Goal: Share content: Share content

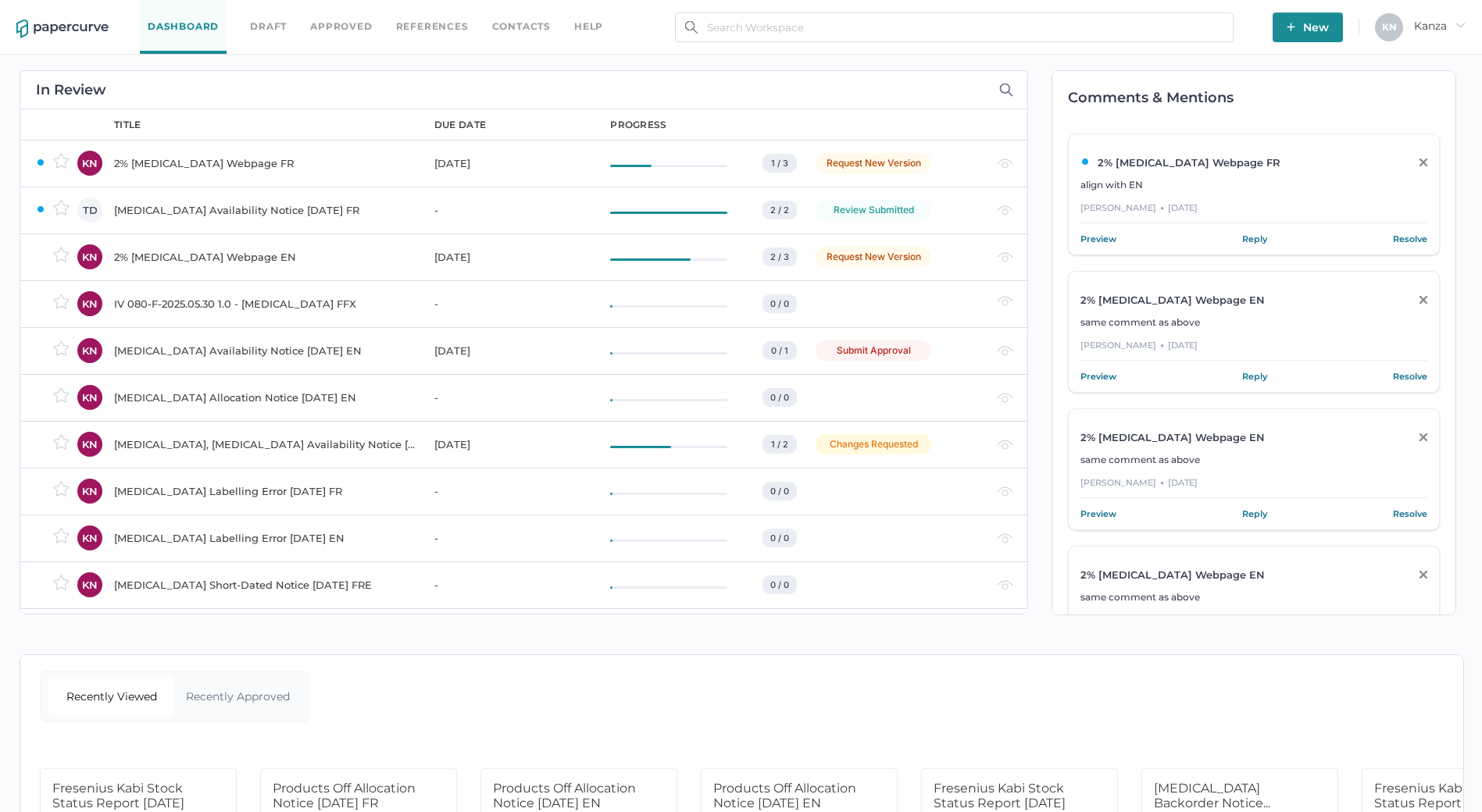
click at [1050, 65] on div "Comments & Mentions 2% [MEDICAL_DATA] Webpage FR align with EN [PERSON_NAME] ● …" at bounding box center [1246, 342] width 436 height 576
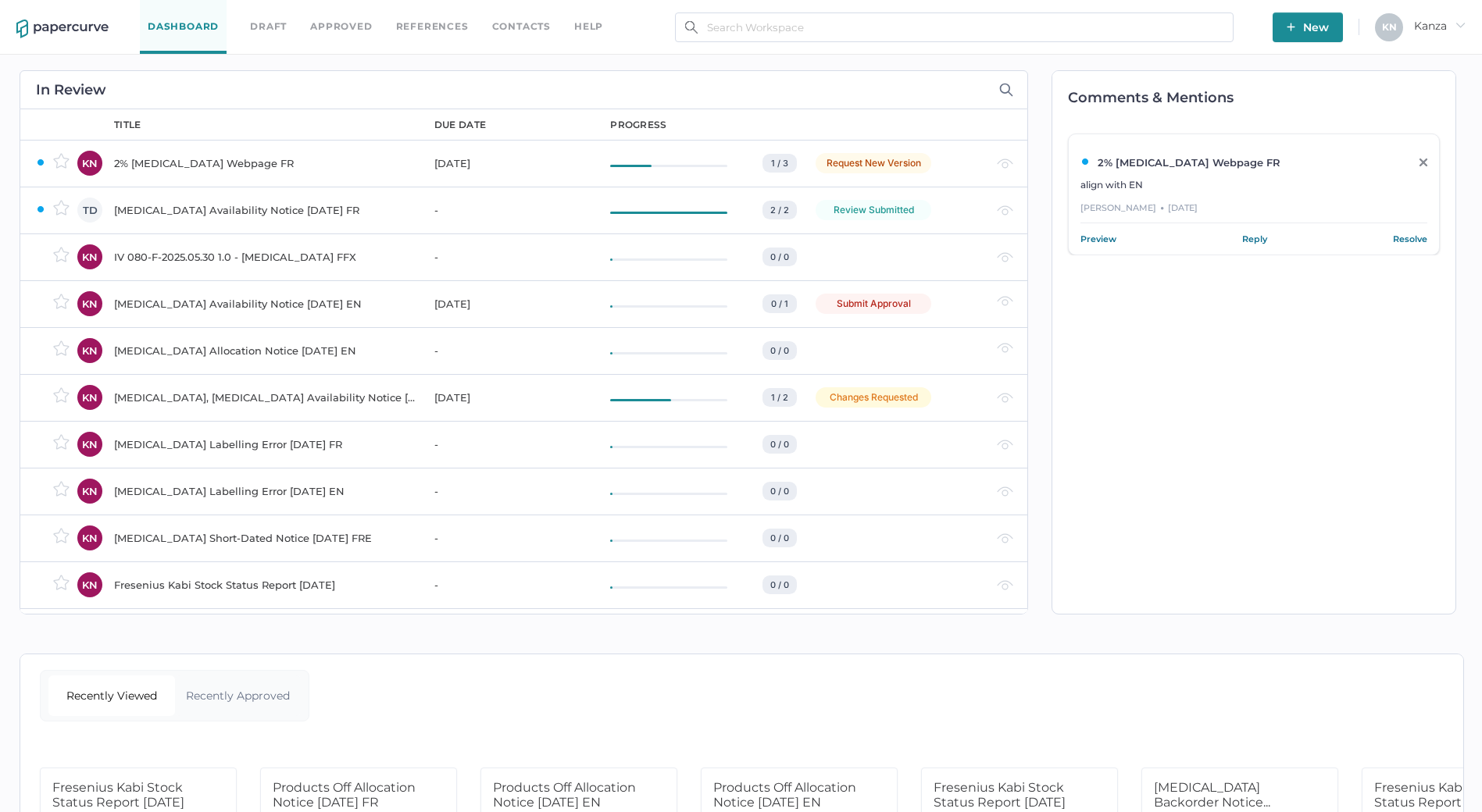
click at [480, 70] on div "In Review" at bounding box center [524, 89] width 1009 height 39
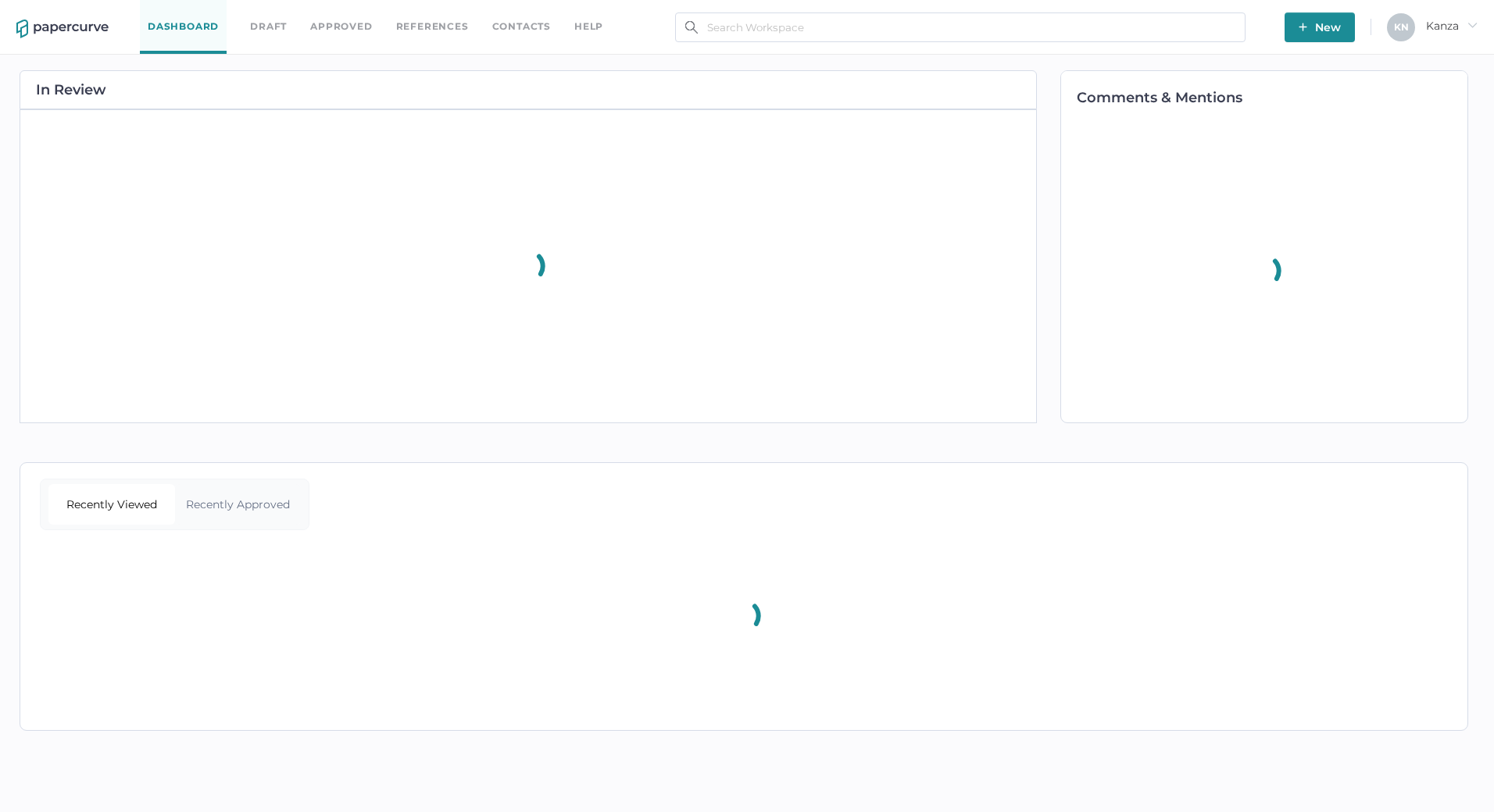
click at [1050, 64] on div "Comments & Mentions" at bounding box center [1255, 246] width 439 height 384
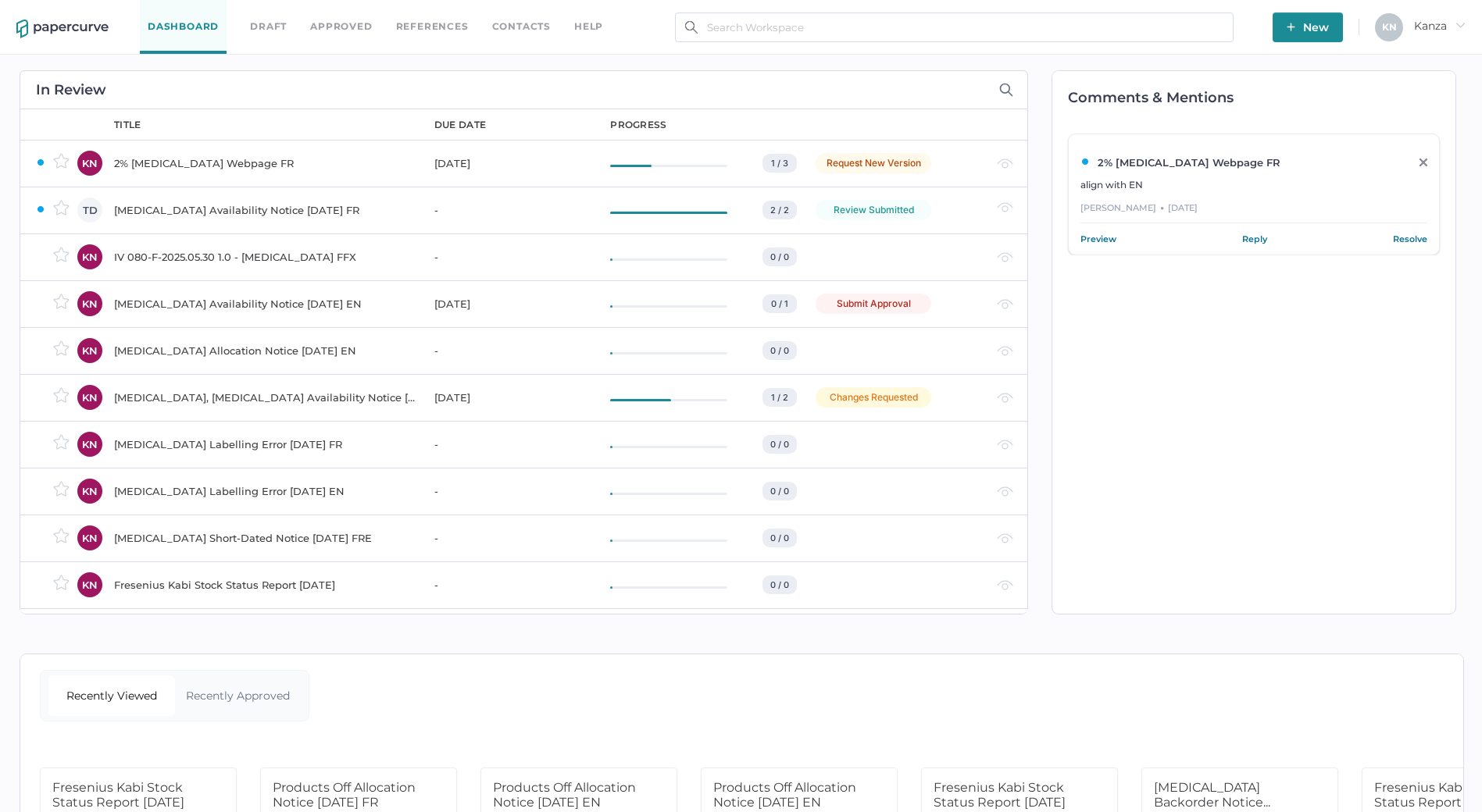
click at [1045, 200] on div "Comments & Mentions 2% Calcium Gluconate Webpage FR align with EN Mirela Necula…" at bounding box center [1246, 342] width 436 height 576
click at [1305, 20] on span "New" at bounding box center [1307, 27] width 42 height 29
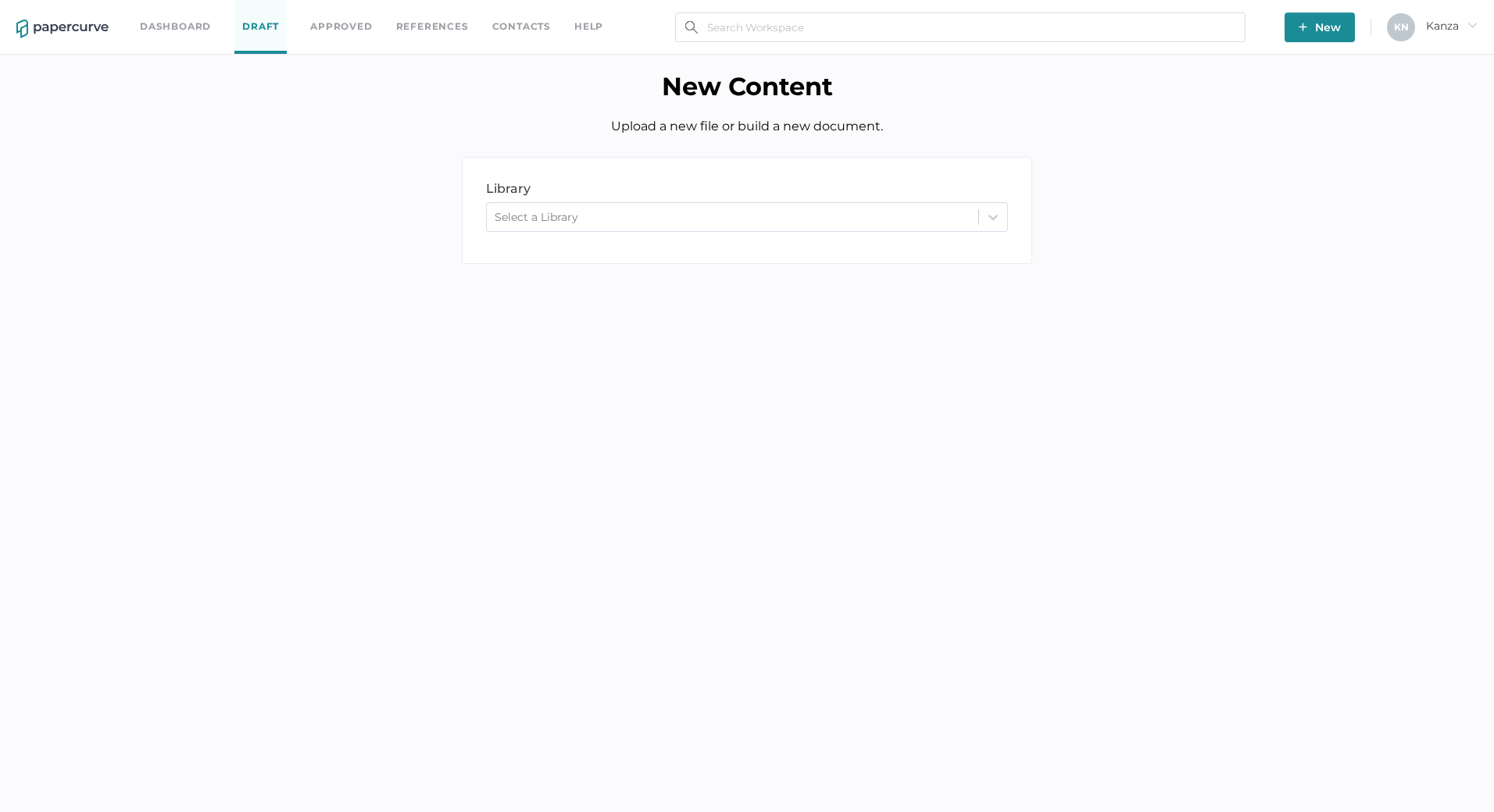
click at [42, 36] on img at bounding box center [62, 29] width 93 height 19
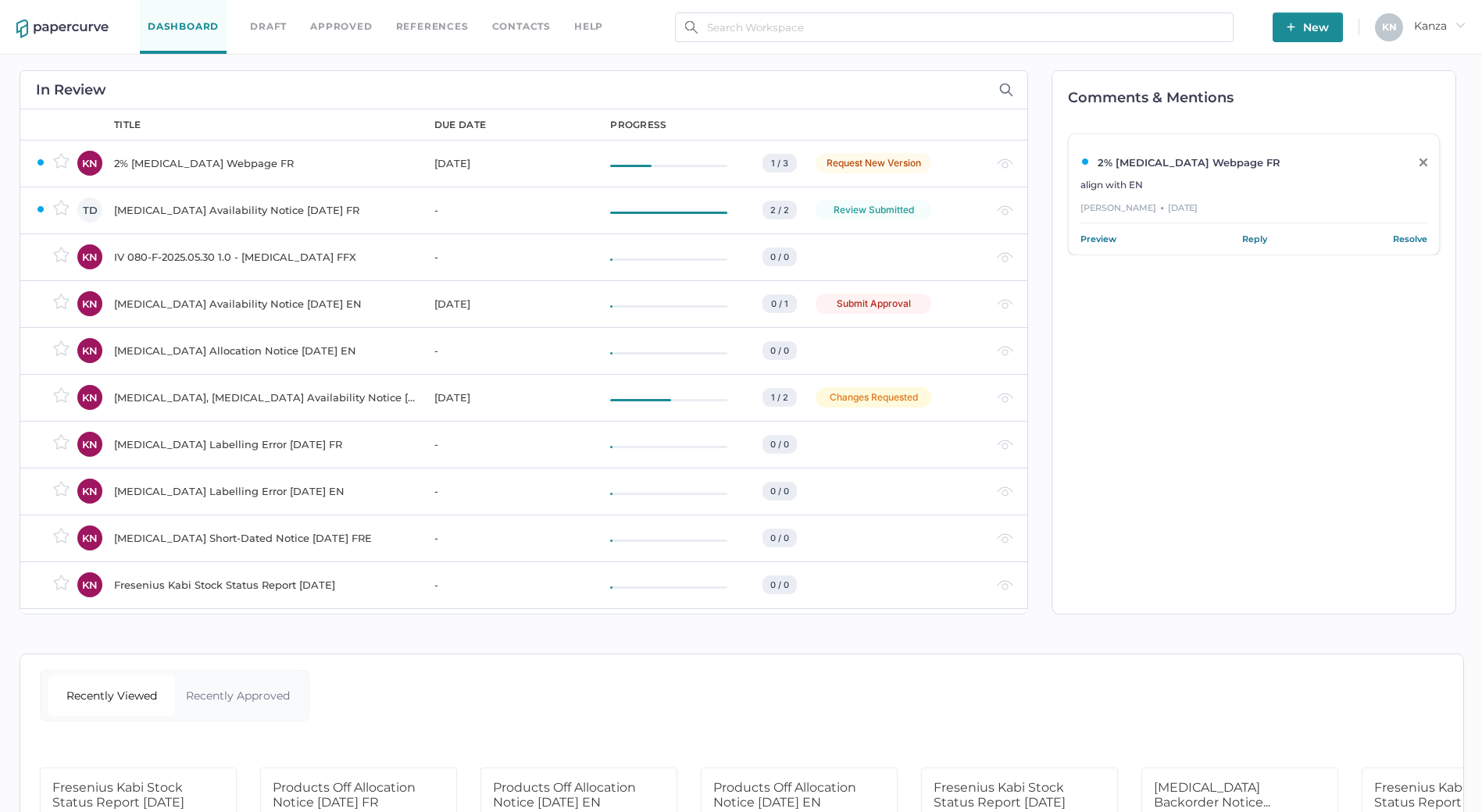
click at [1301, 33] on span "New" at bounding box center [1307, 27] width 42 height 29
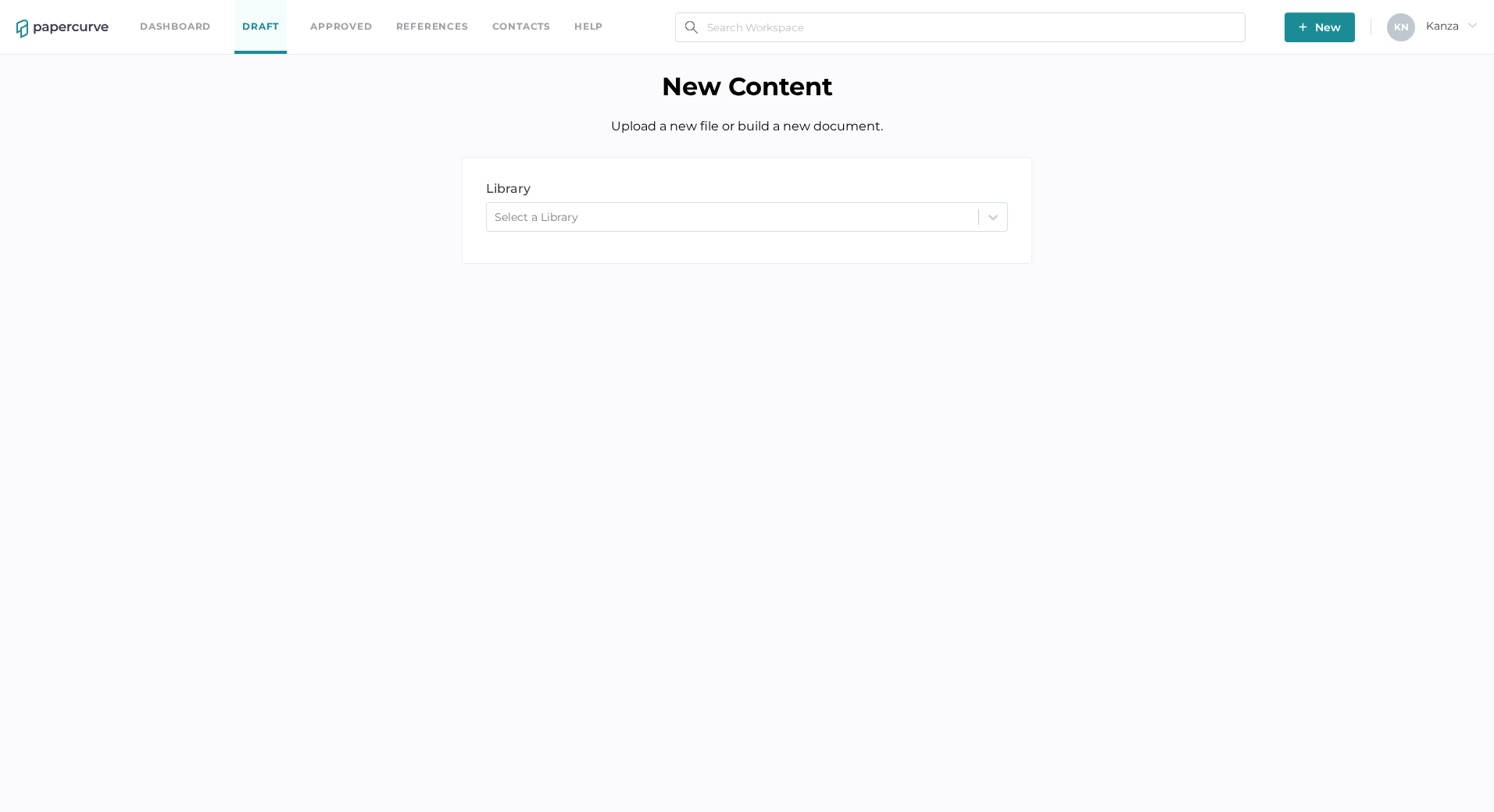
click at [927, 210] on div "Select a Library" at bounding box center [733, 216] width 491 height 23
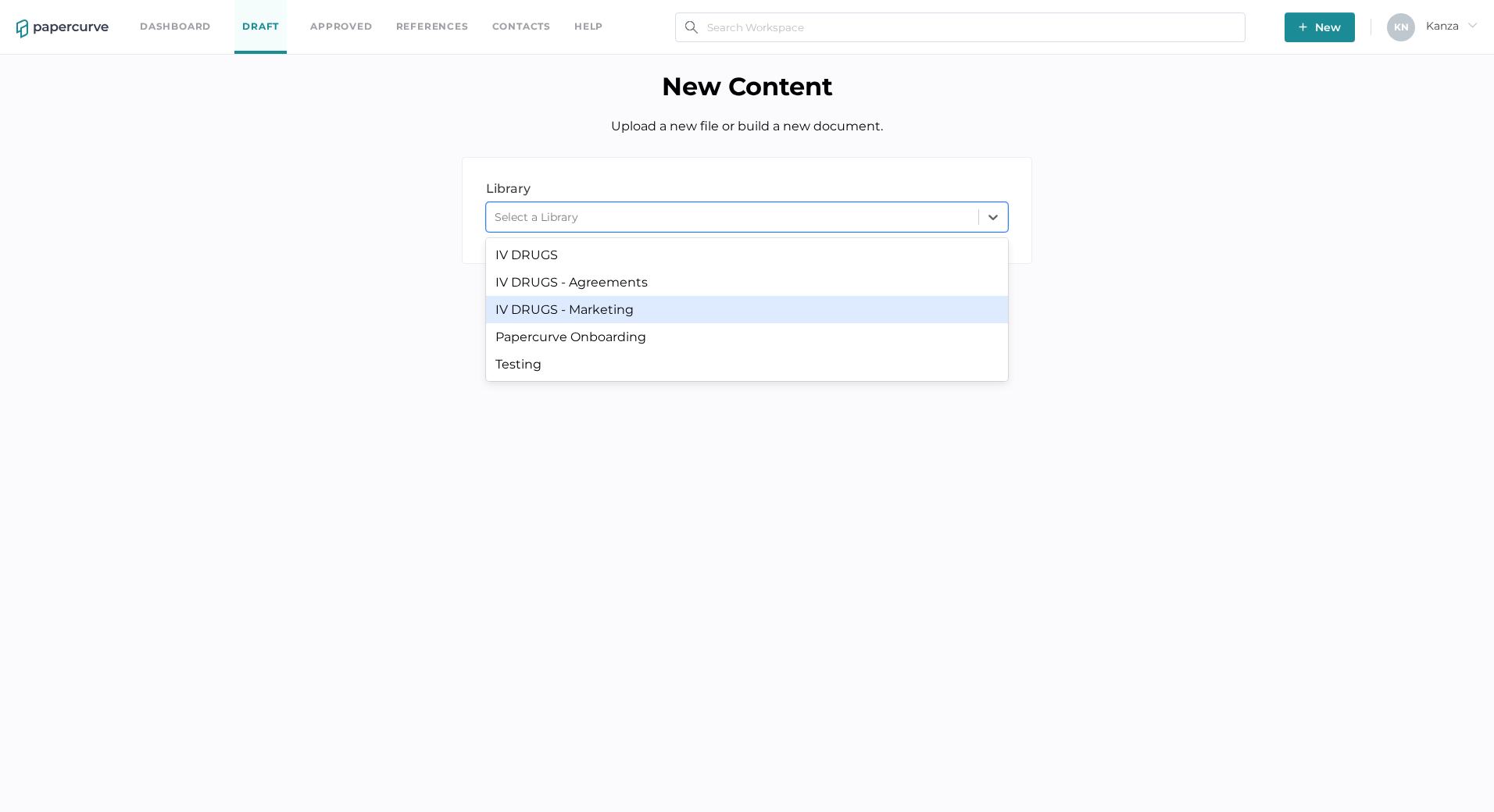
click at [525, 318] on div "IV DRUGS - Marketing" at bounding box center [747, 310] width 522 height 28
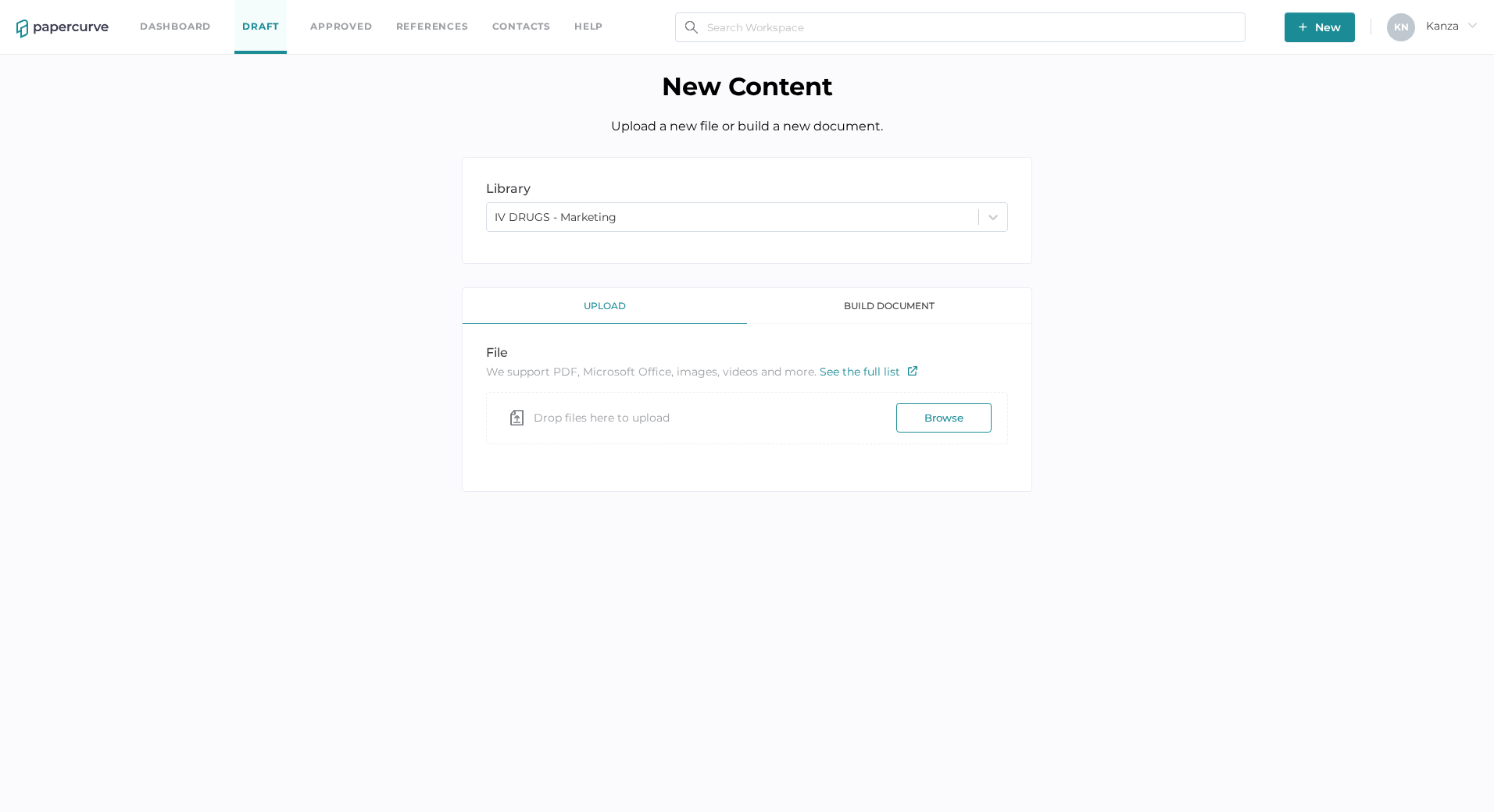
click at [497, 597] on body "Dashboard Draft Approved References Contacts help New K N Kanza arrow_right New…" at bounding box center [747, 406] width 1494 height 812
click at [756, 217] on div "Select a Library" at bounding box center [733, 216] width 491 height 23
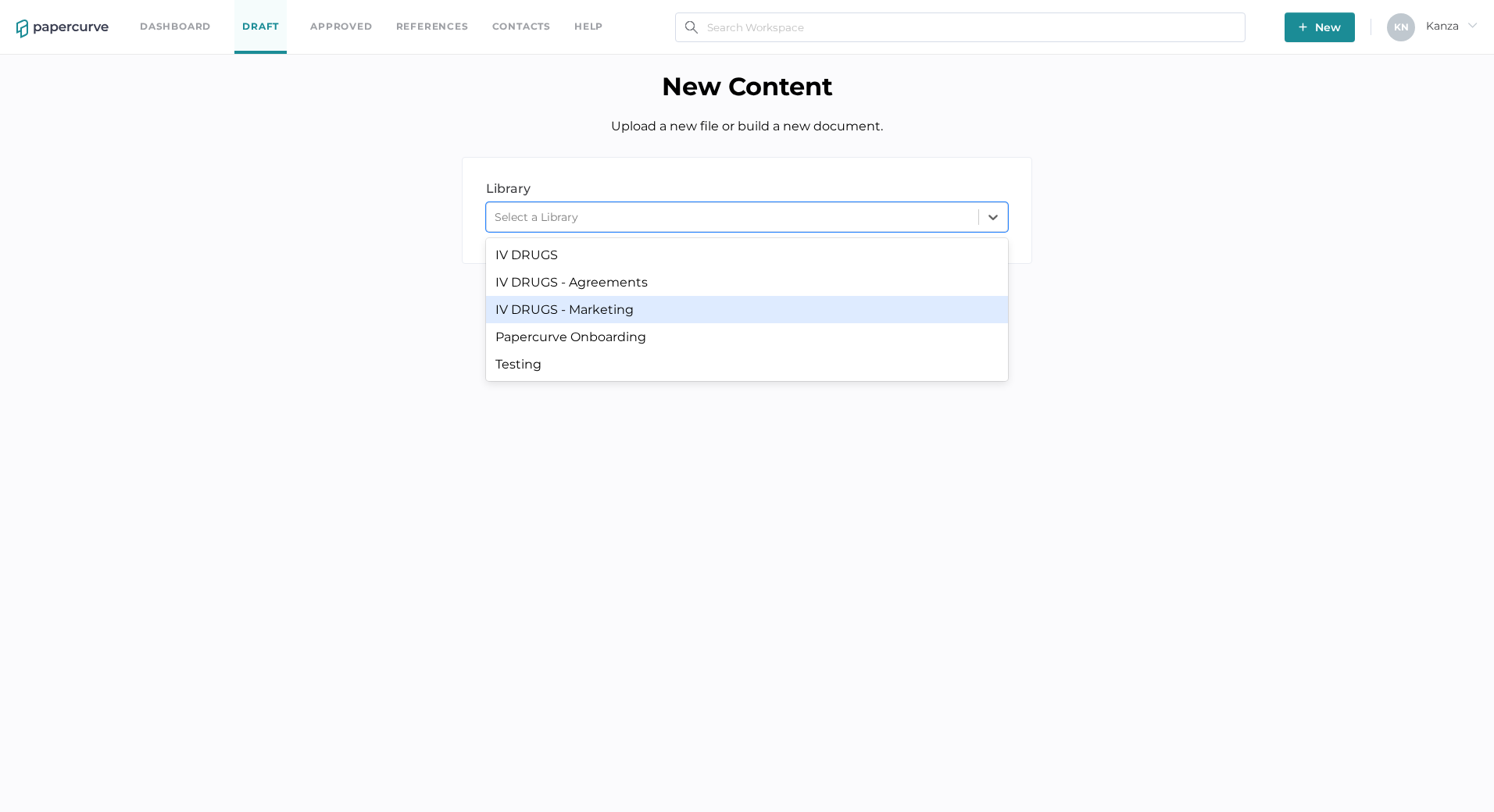
click at [677, 311] on div "IV DRUGS - Marketing" at bounding box center [747, 310] width 522 height 28
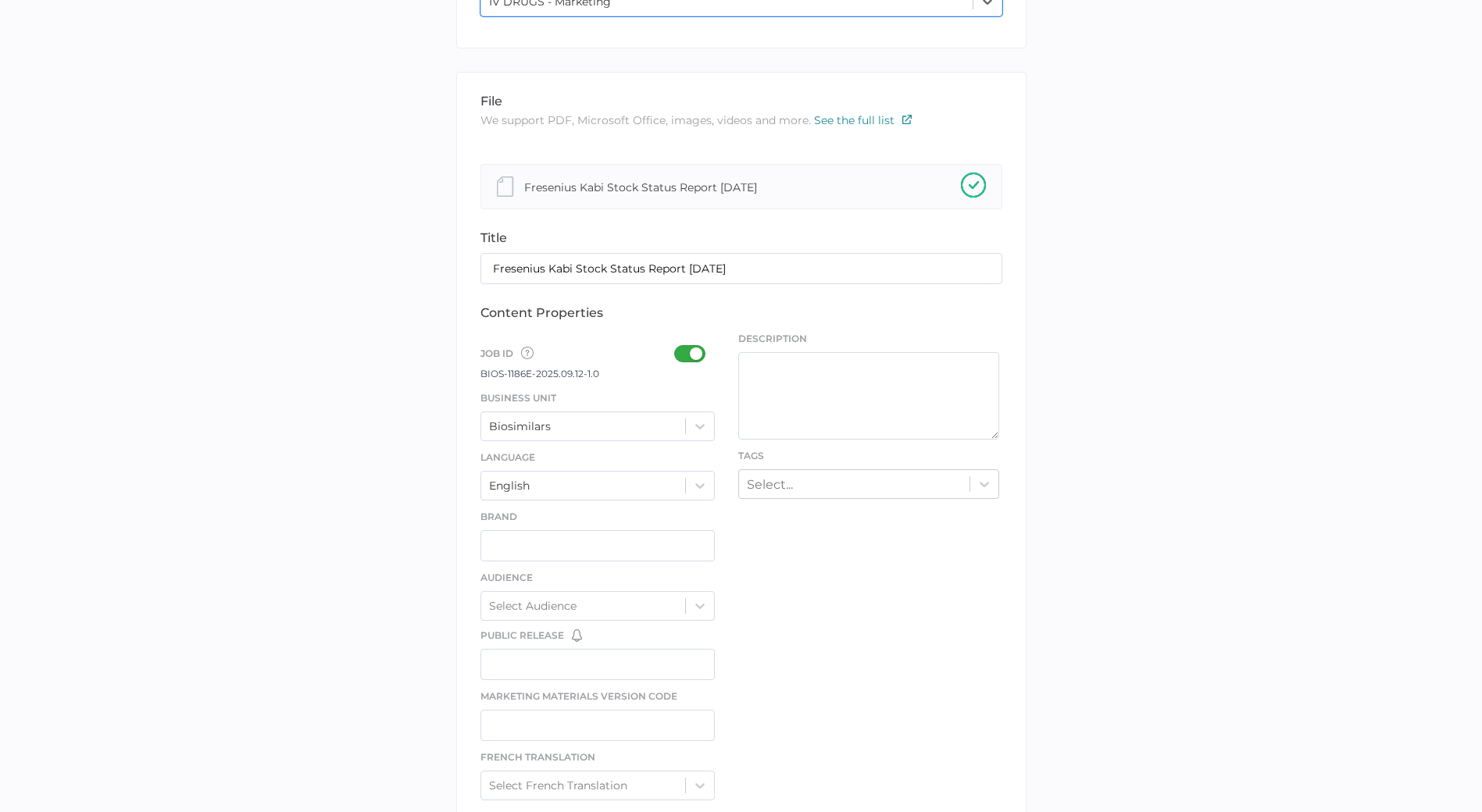
scroll to position [312, 0]
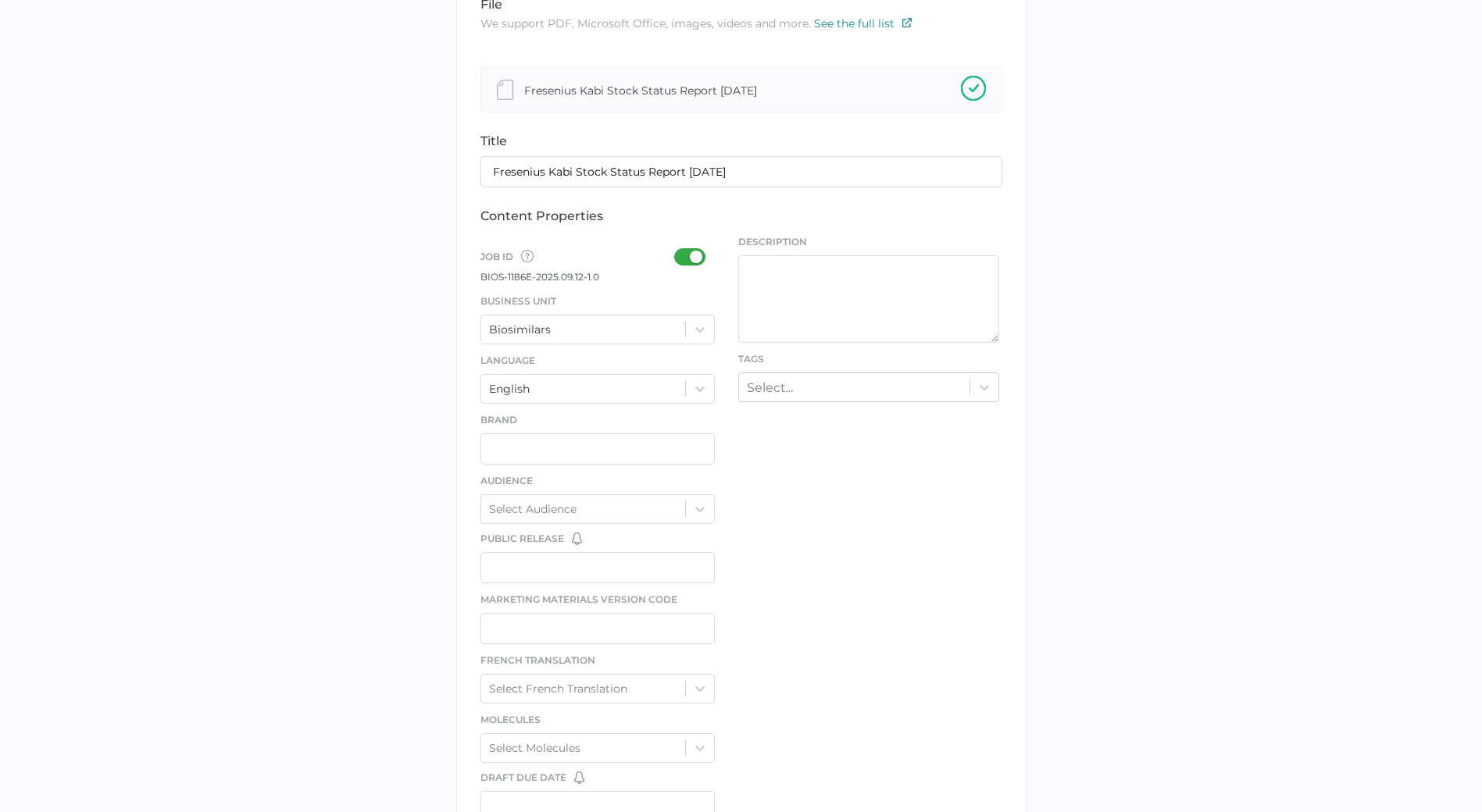
click at [704, 263] on div at bounding box center [694, 257] width 41 height 17
click at [677, 251] on input "checkbox" at bounding box center [677, 251] width 0 height 0
click at [705, 334] on icon at bounding box center [700, 329] width 16 height 16
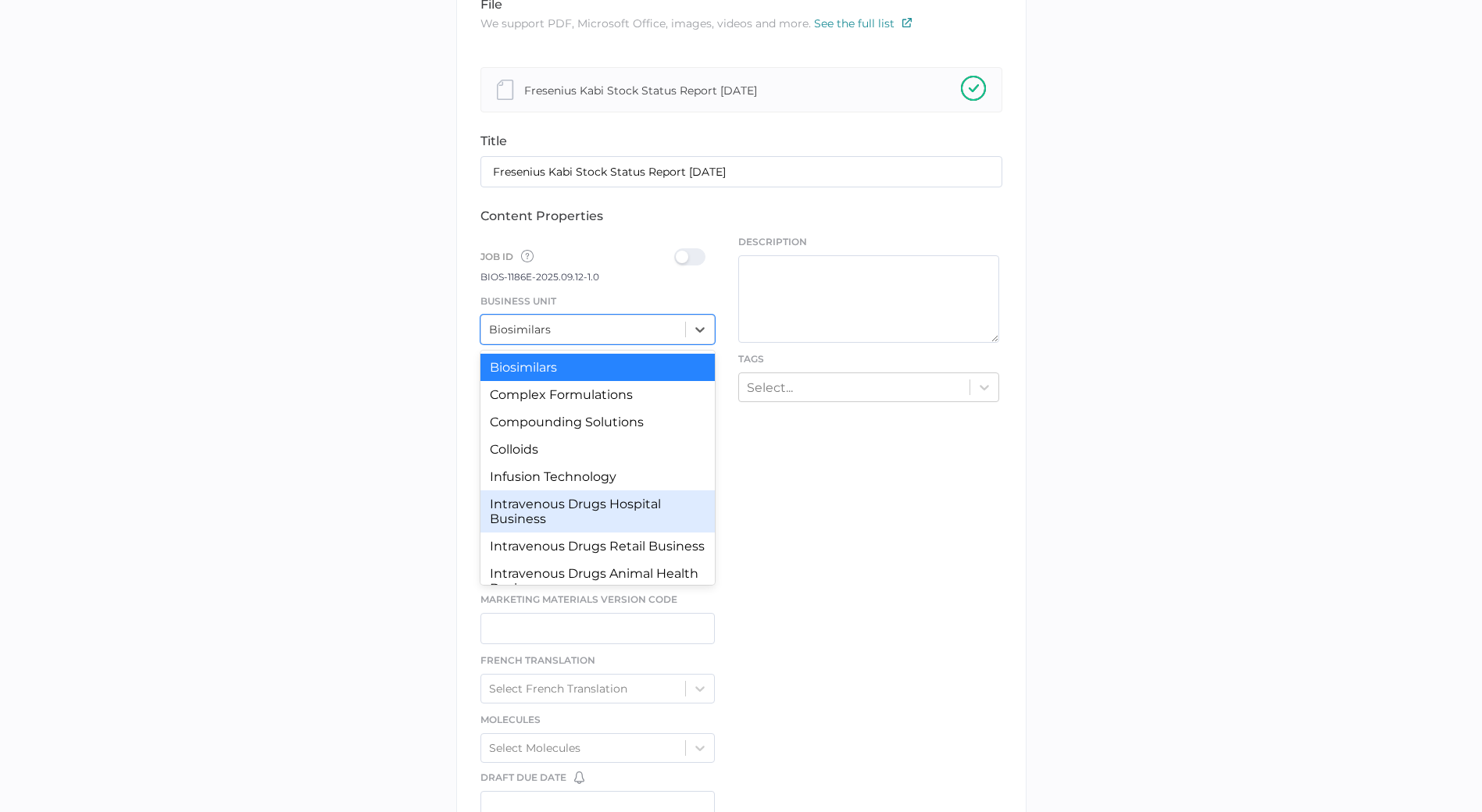
click at [574, 510] on div "Intravenous Drugs Hospital Business" at bounding box center [598, 511] width 235 height 42
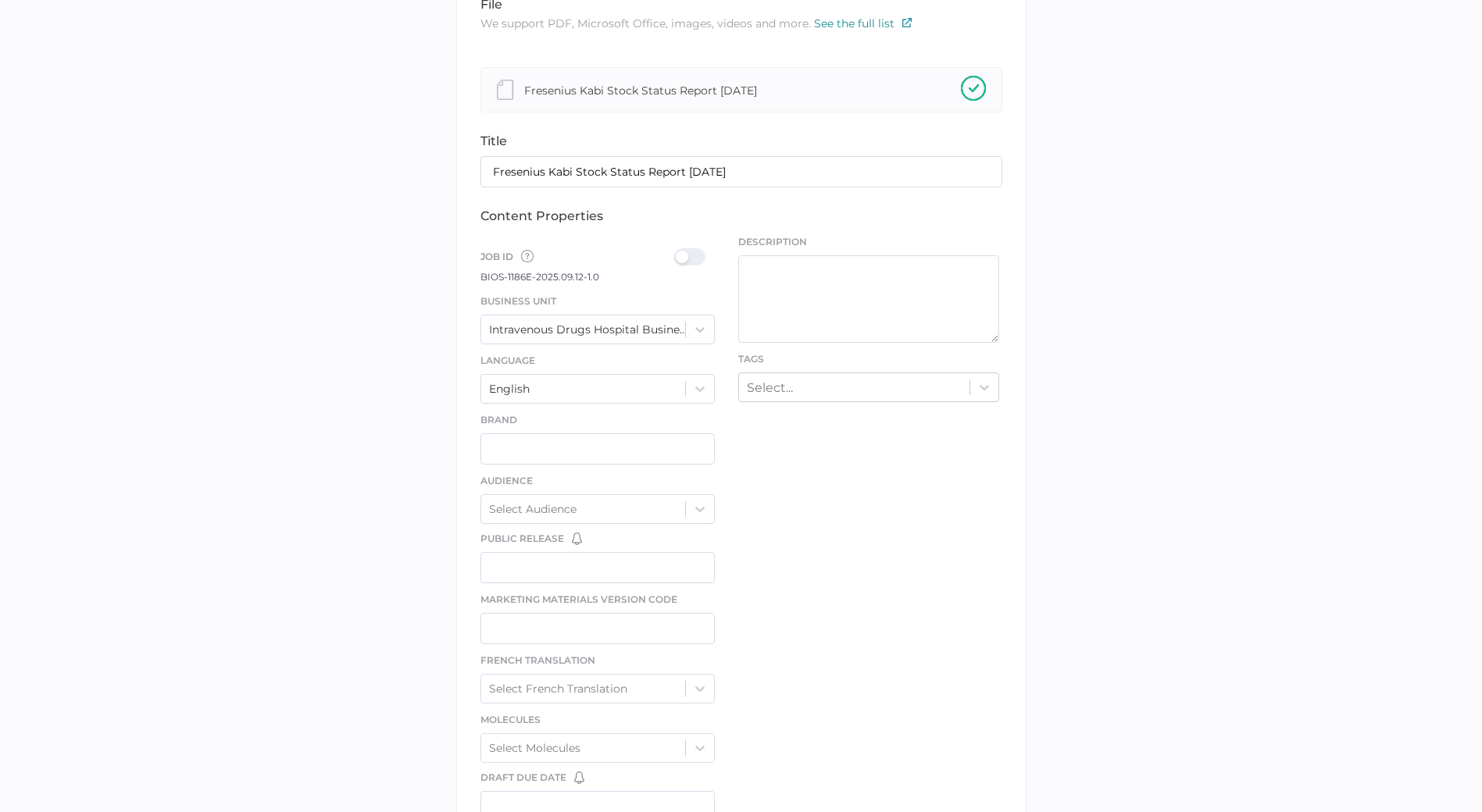
click at [702, 259] on div at bounding box center [694, 257] width 41 height 17
click at [677, 251] on input "checkbox" at bounding box center [677, 251] width 0 height 0
click at [850, 386] on div "Select..." at bounding box center [854, 387] width 230 height 24
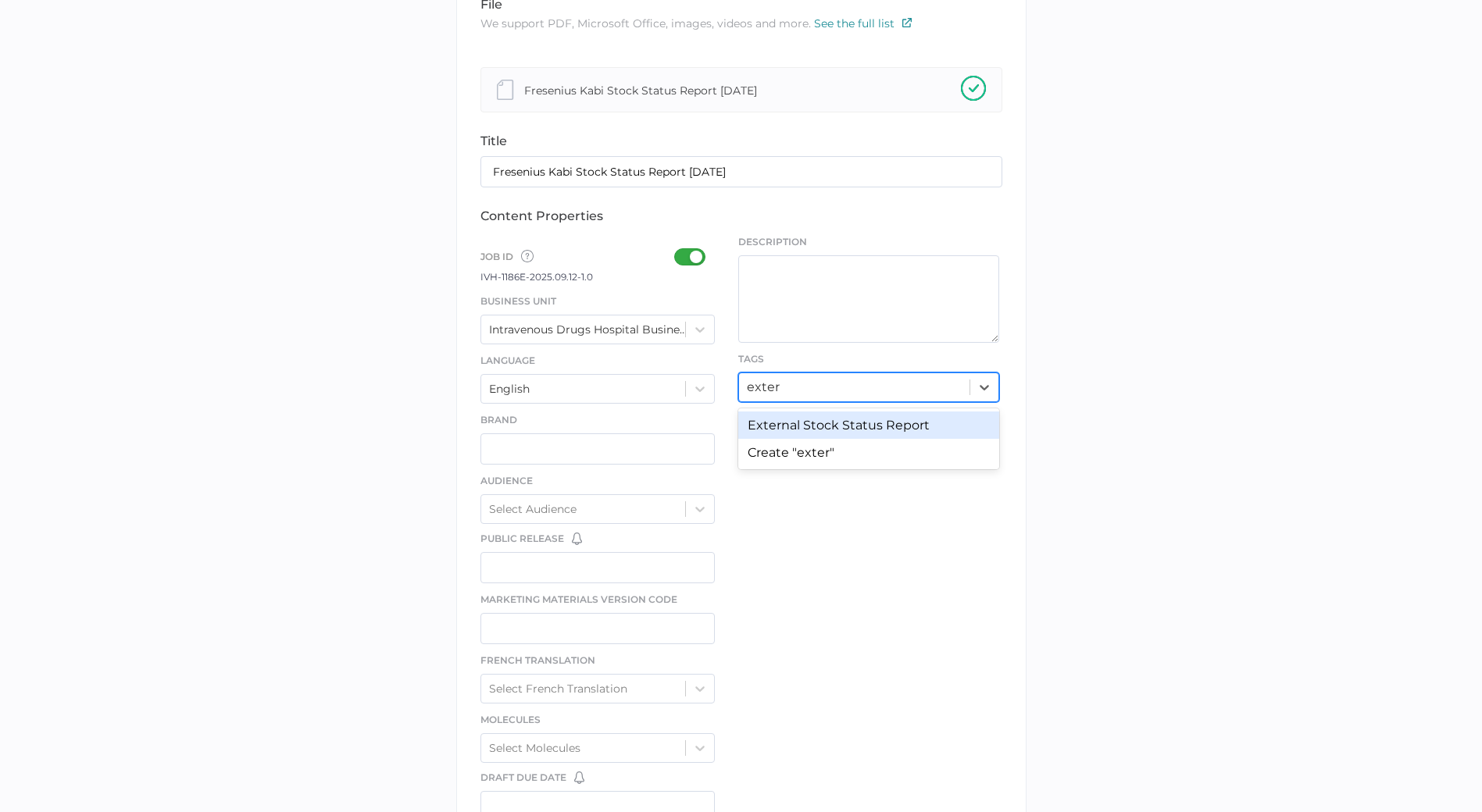
type input "extern"
click at [841, 424] on div "External Stock Status Report" at bounding box center [869, 425] width 261 height 28
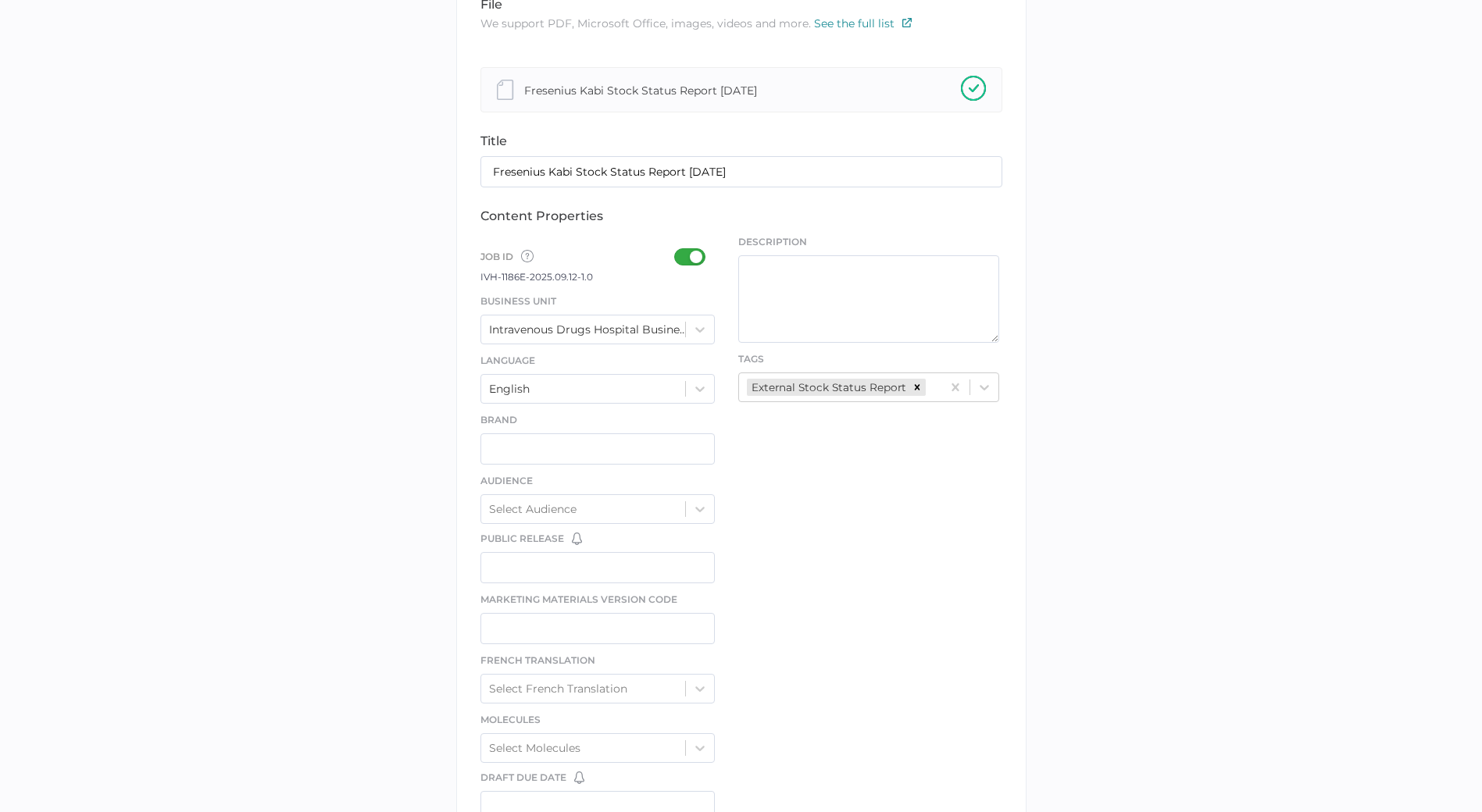
click at [794, 527] on div "file We support PDF, Microsoft Office, images, videos and more. See the full li…" at bounding box center [741, 504] width 570 height 1058
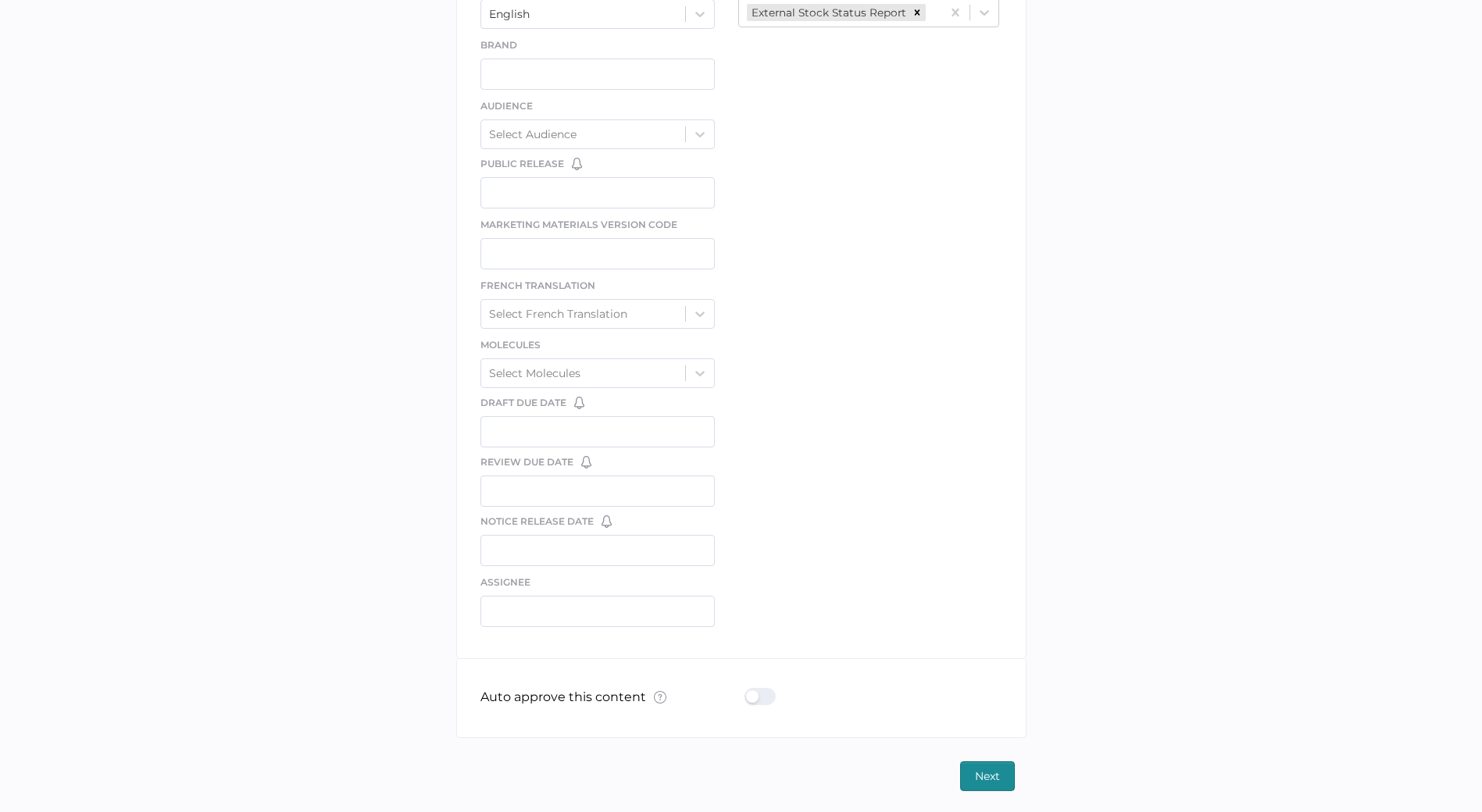
scroll to position [694, 0]
click at [754, 698] on div at bounding box center [765, 694] width 41 height 17
click at [747, 688] on input "checkbox" at bounding box center [747, 688] width 0 height 0
click at [1004, 768] on button "Next" at bounding box center [987, 774] width 55 height 29
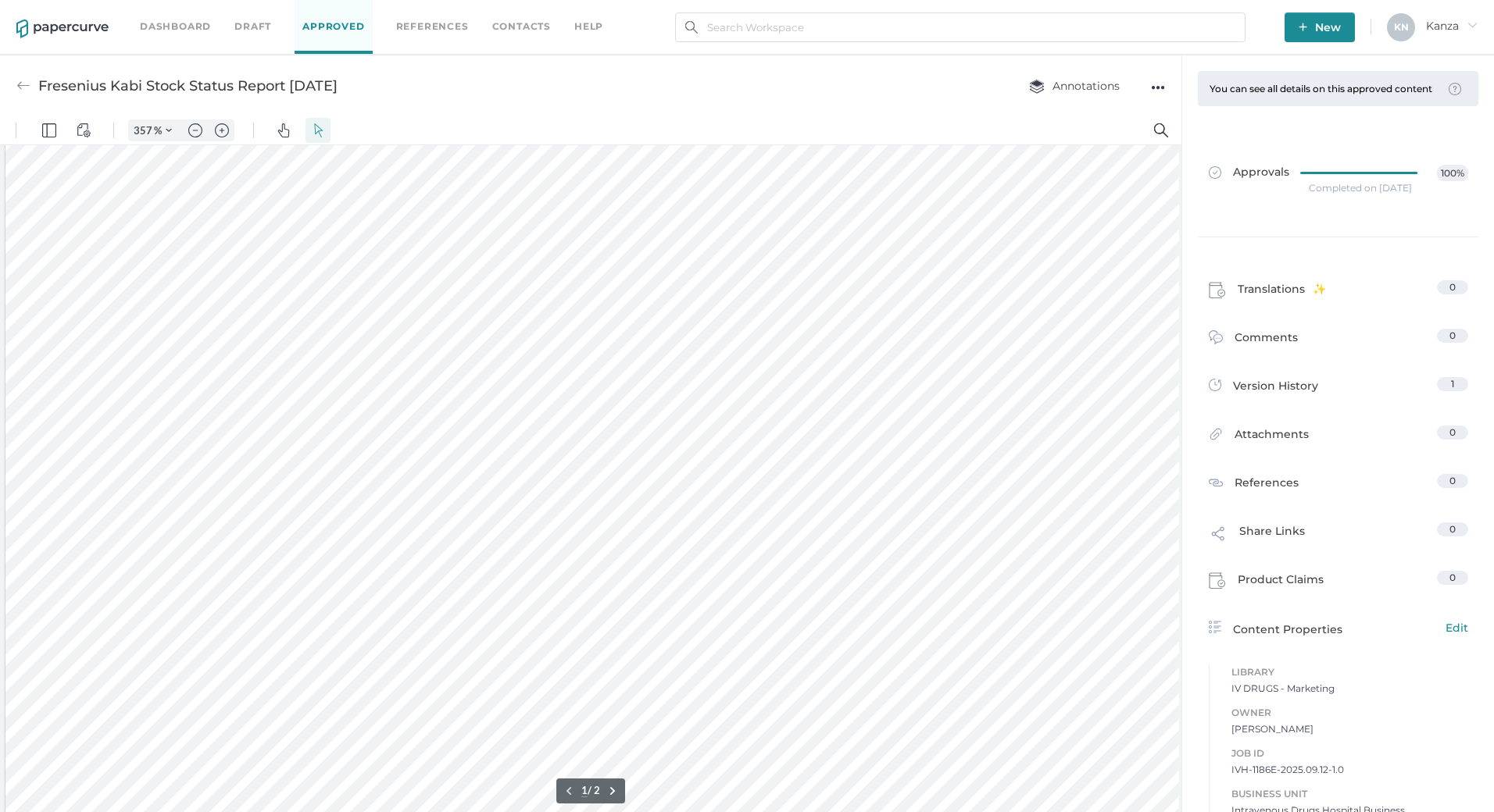
scroll to position [0, 5]
click at [197, 131] on img "Zoom out" at bounding box center [196, 131] width 14 height 14
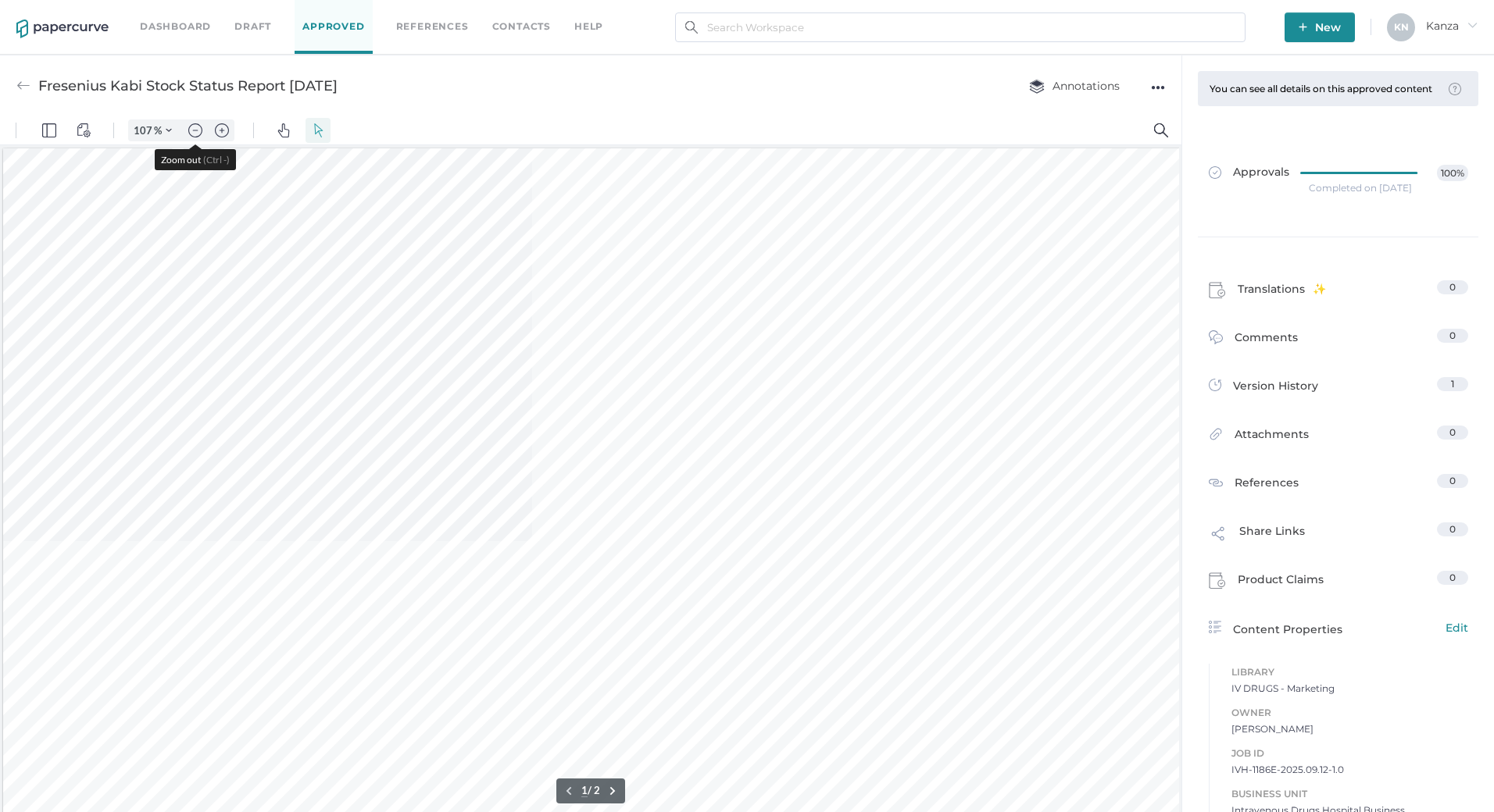
click at [197, 131] on img "Zoom out" at bounding box center [196, 131] width 14 height 14
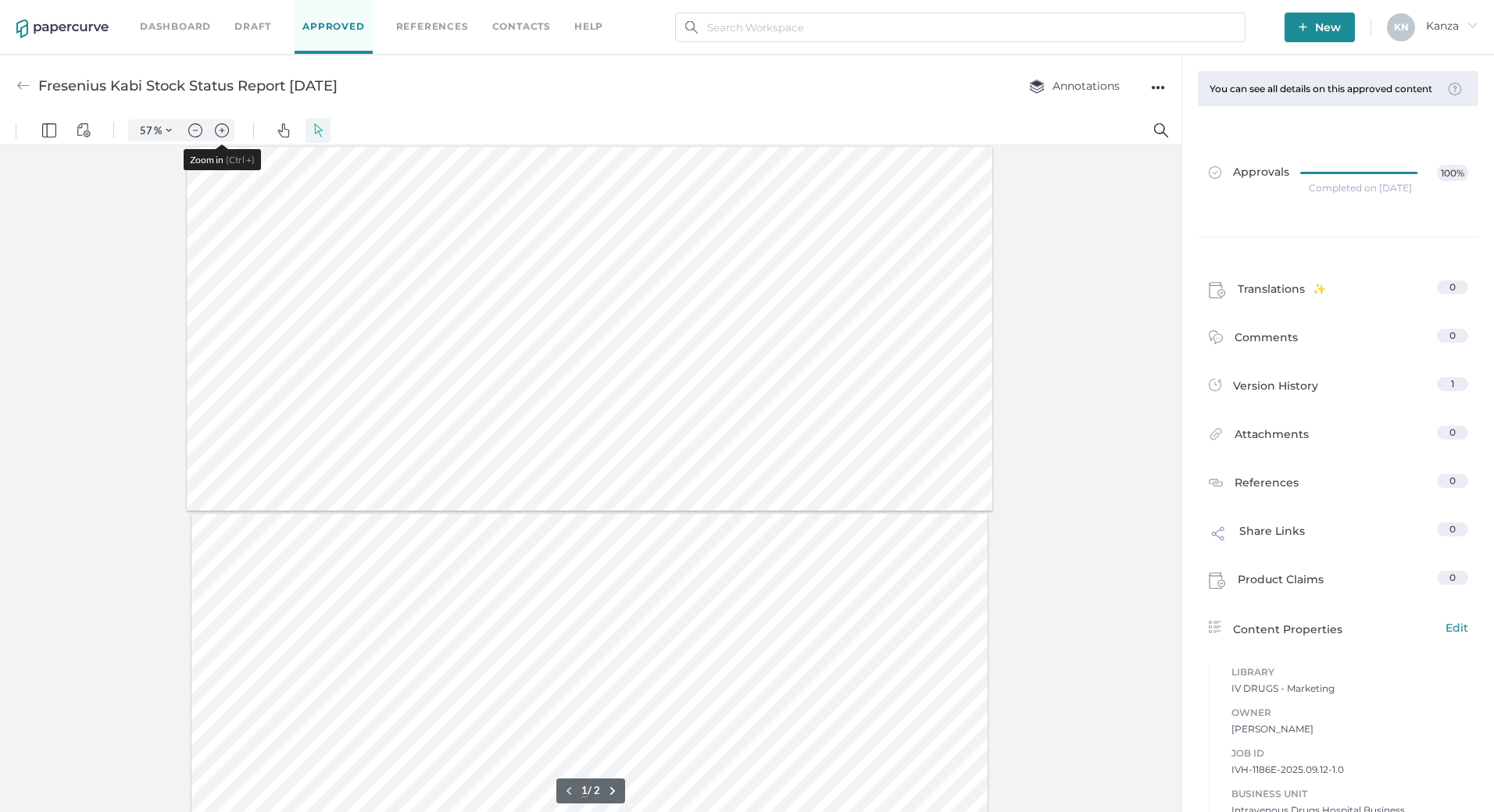
click at [226, 129] on img "Zoom in" at bounding box center [221, 131] width 14 height 14
type input "82"
type input "1"
drag, startPoint x: 387, startPoint y: 85, endPoint x: 316, endPoint y: 85, distance: 71.0
click at [316, 85] on div "Fresenius Kabi Stock Status Report 09.12.2025 Annotations ●●●" at bounding box center [590, 85] width 1181 height 61
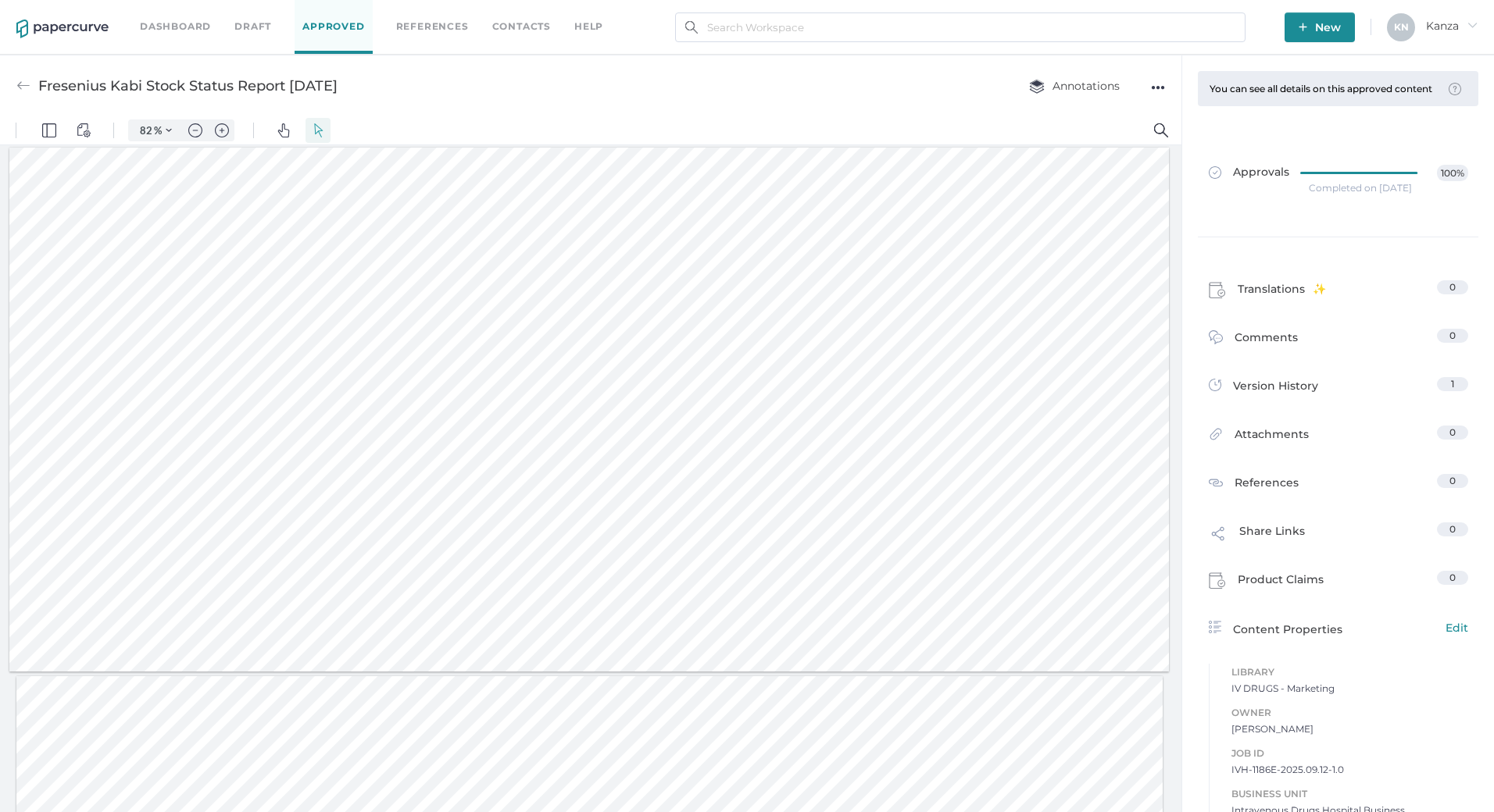
drag, startPoint x: 316, startPoint y: 85, endPoint x: 454, endPoint y: 89, distance: 138.1
click at [454, 88] on div "Fresenius Kabi Stock Status Report 09.12.2025 Annotations ●●●" at bounding box center [590, 85] width 1181 height 61
drag, startPoint x: 431, startPoint y: 90, endPoint x: 40, endPoint y: 93, distance: 391.0
click at [40, 93] on div "Fresenius Kabi Stock Status Report 09.12.2025 Annotations ●●●" at bounding box center [590, 85] width 1181 height 61
copy div "Fresenius Kabi Stock Status Report [DATE]"
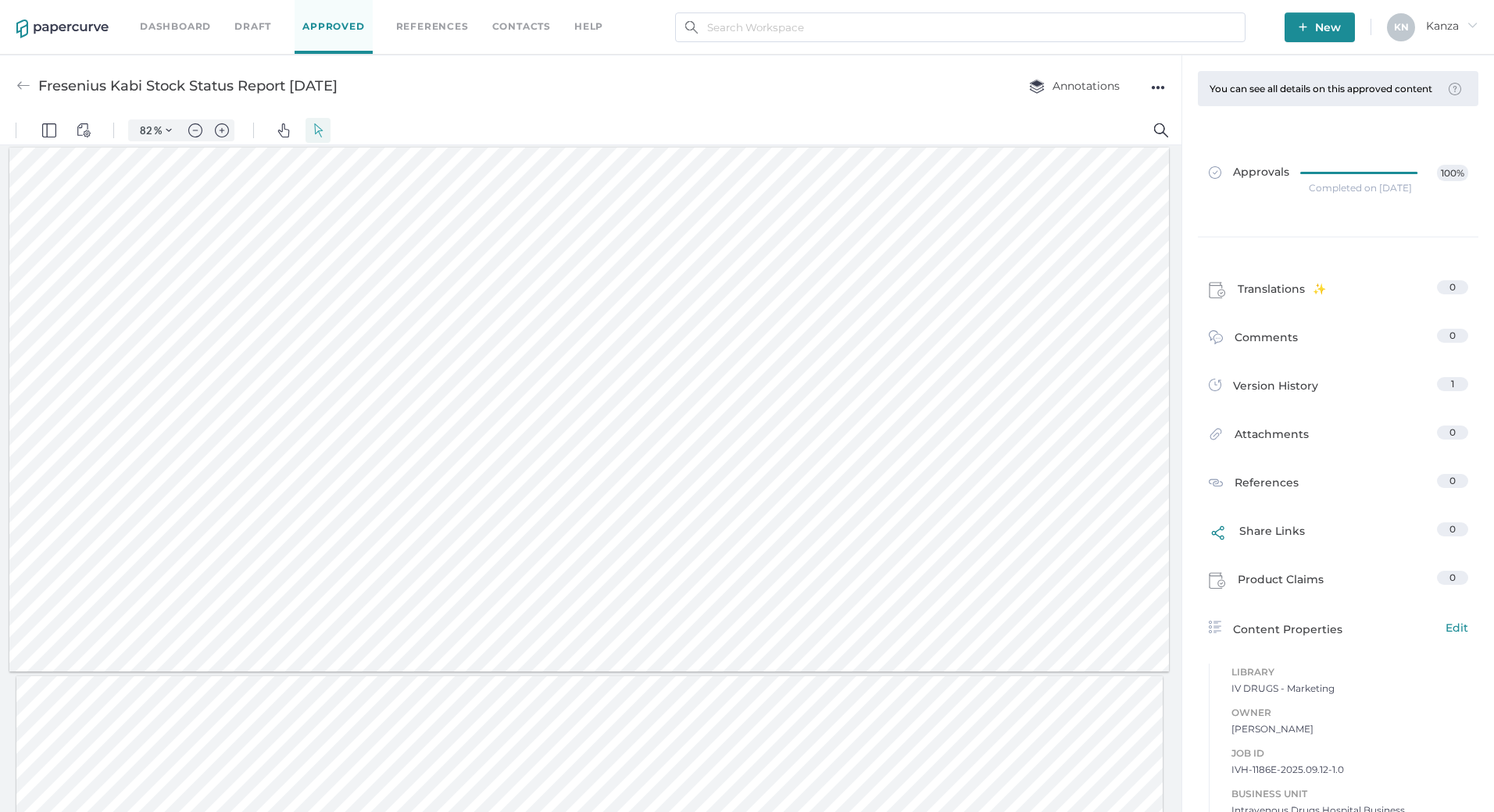
click at [1263, 541] on span "Share Links" at bounding box center [1272, 535] width 66 height 26
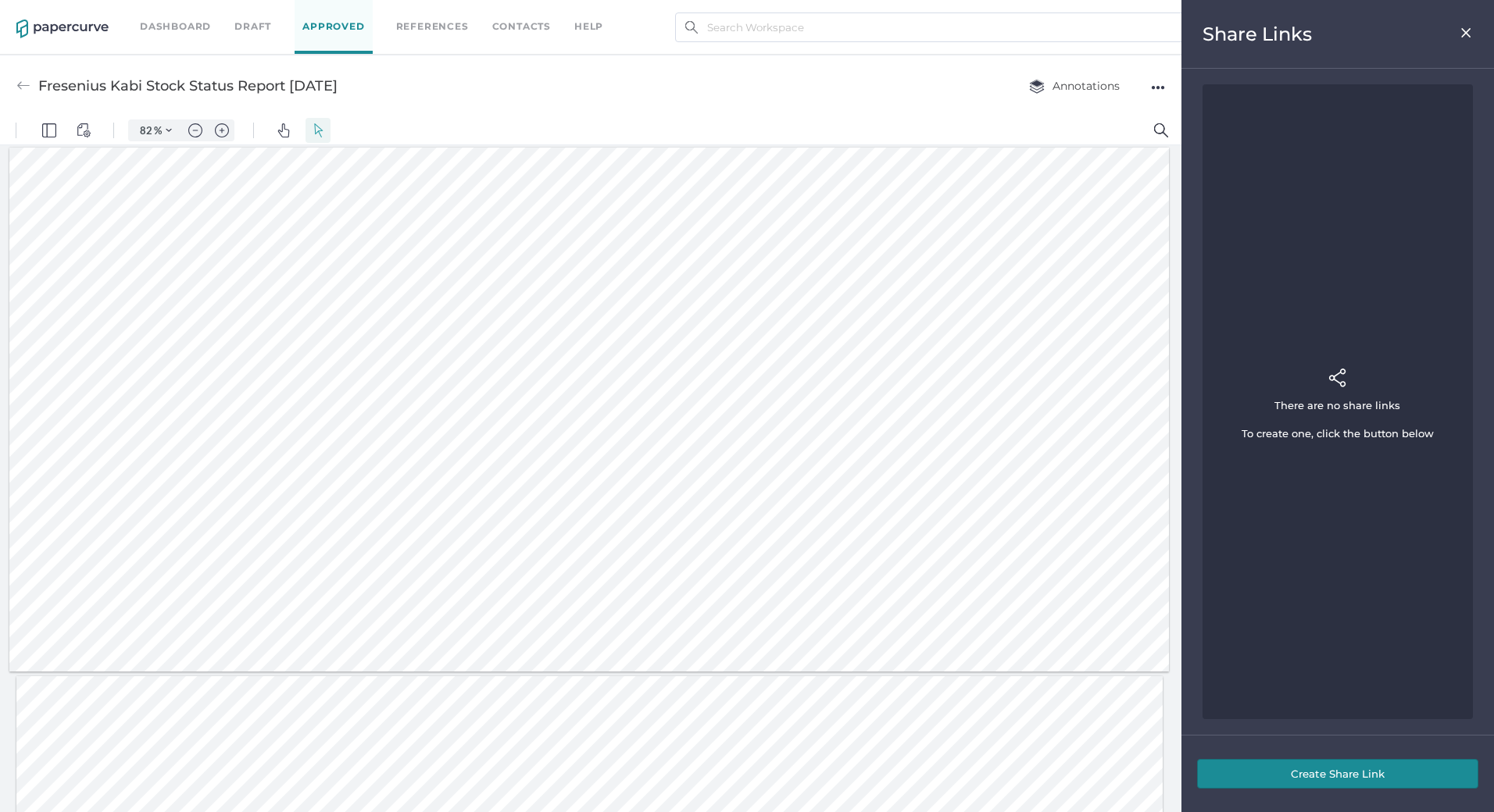
click at [1344, 773] on button "Create Share Link" at bounding box center [1337, 774] width 281 height 29
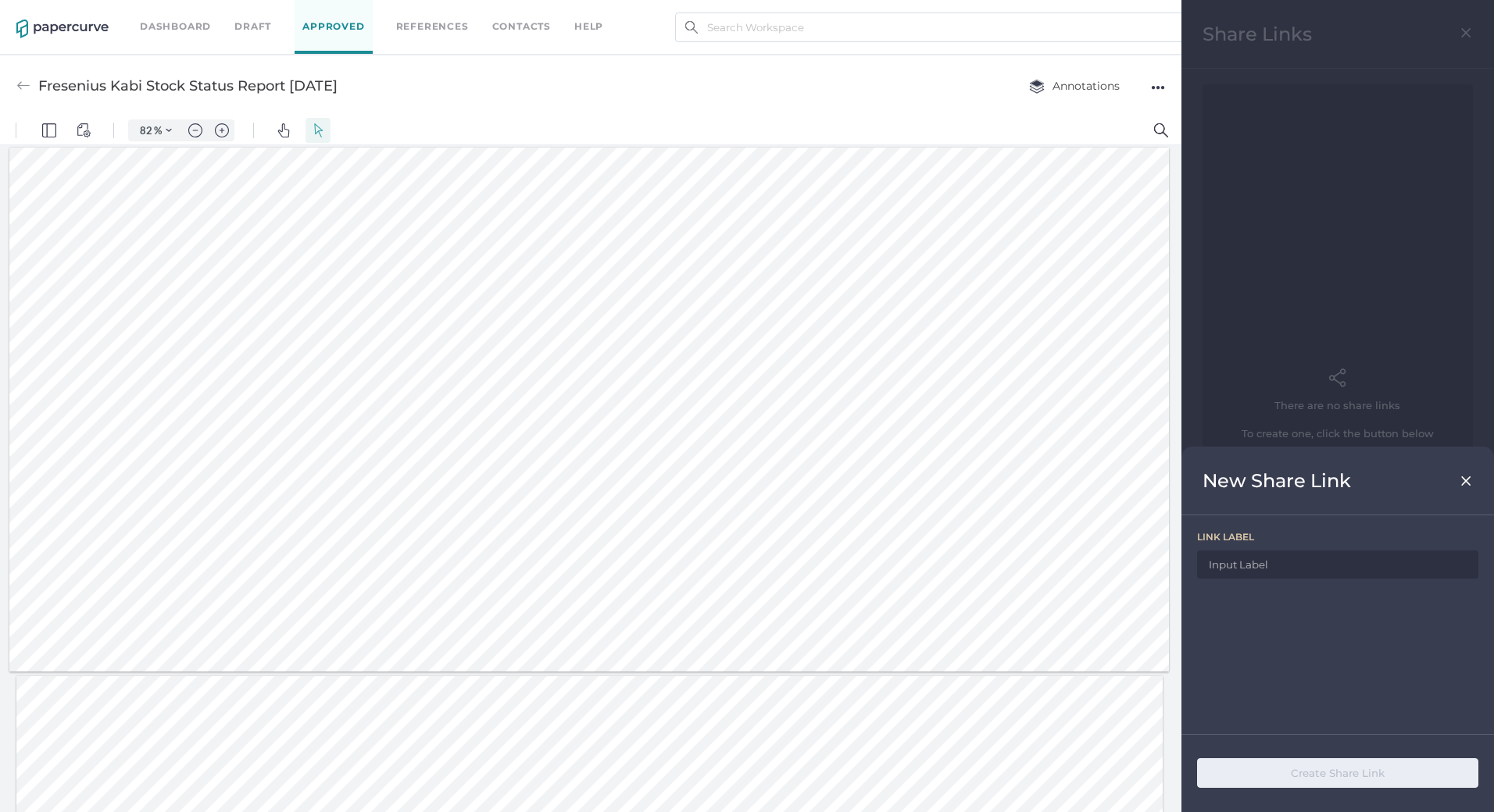
click at [1248, 561] on input at bounding box center [1337, 565] width 281 height 29
paste input "Fresenius Kabi Stock Status Report [DATE]"
type input "Fresenius Kabi Stock Status Report [DATE]"
click at [1357, 770] on button "Create Share Link" at bounding box center [1337, 773] width 281 height 29
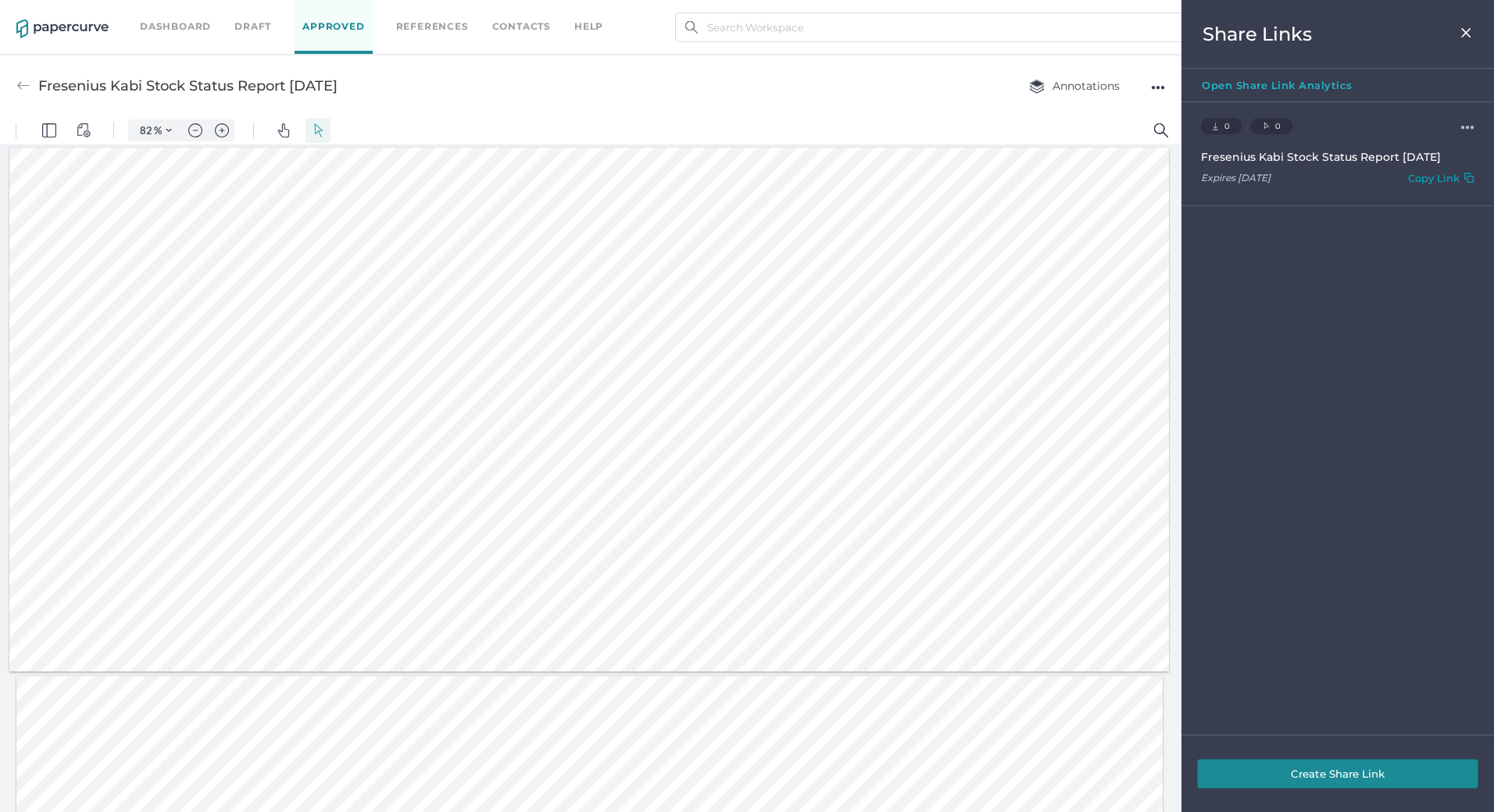
click at [1465, 32] on img at bounding box center [1465, 33] width 13 height 12
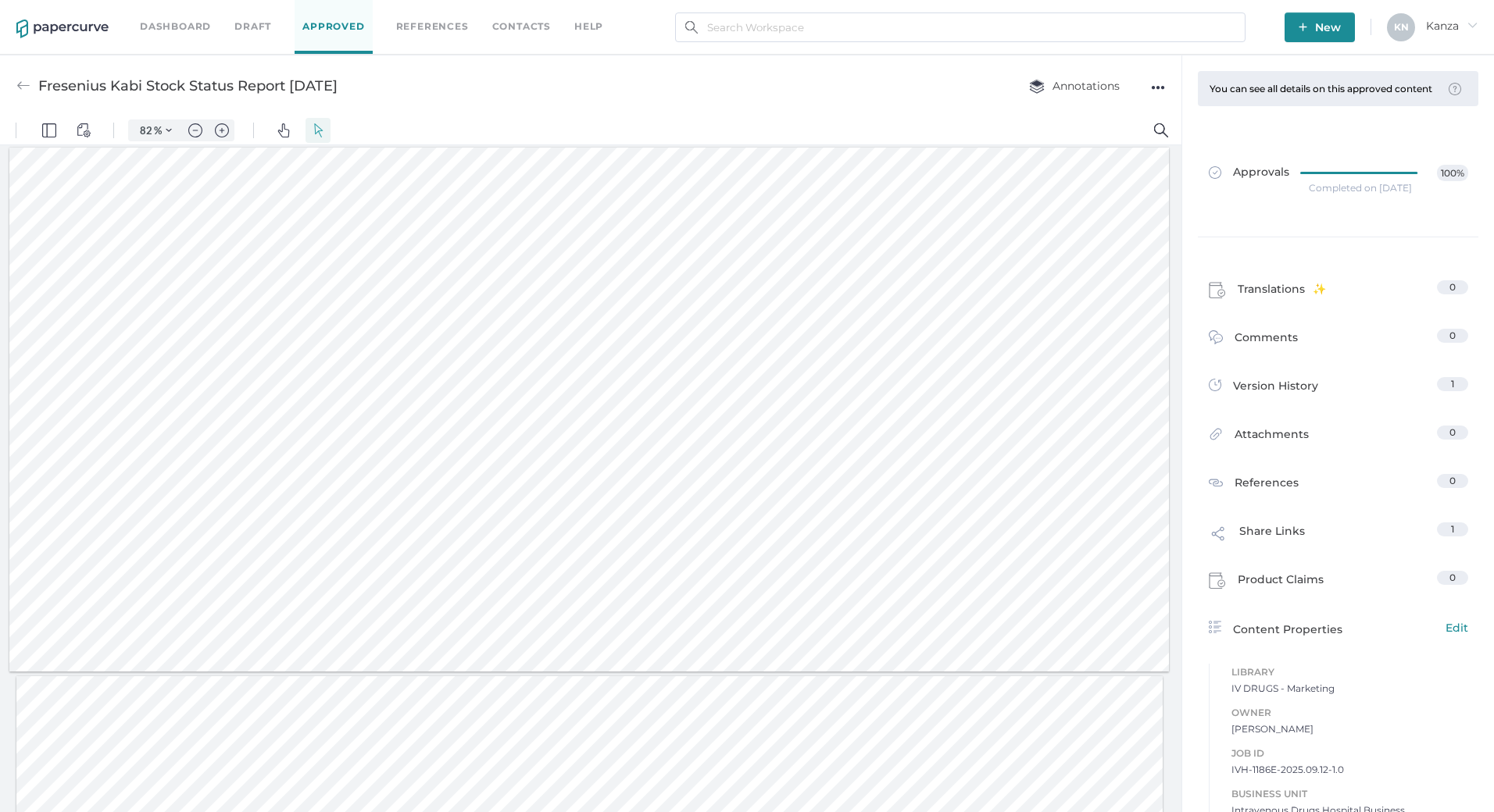
click at [740, 90] on div "Fresenius Kabi Stock Status Report 09.12.2025 Annotations ●●●" at bounding box center [590, 85] width 1181 height 61
